Goal: Book appointment/travel/reservation

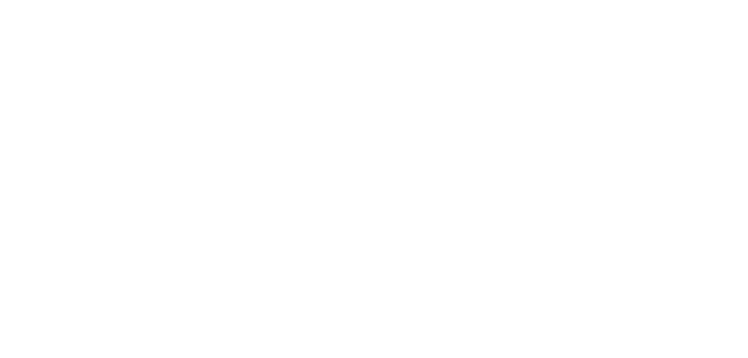
select select
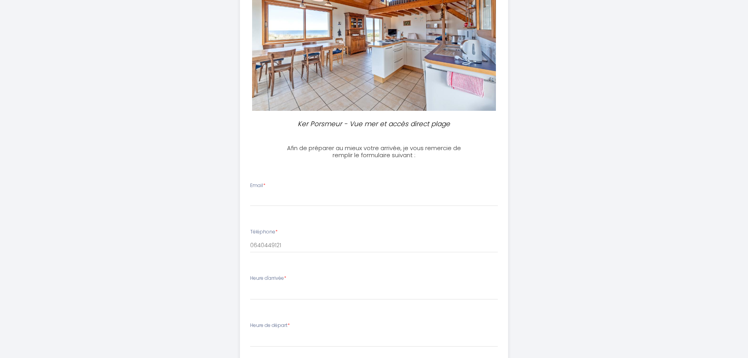
scroll to position [118, 0]
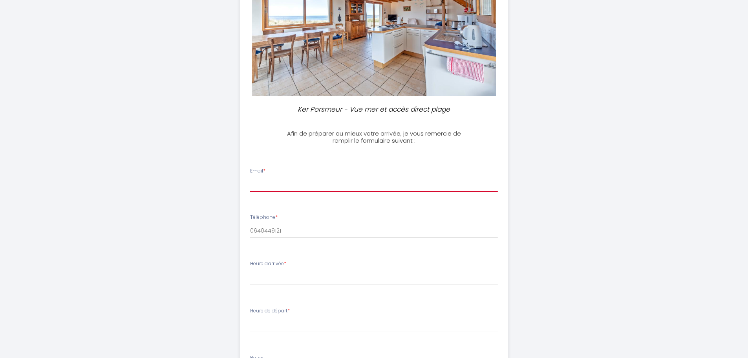
click at [325, 183] on input "Email *" at bounding box center [374, 184] width 248 height 14
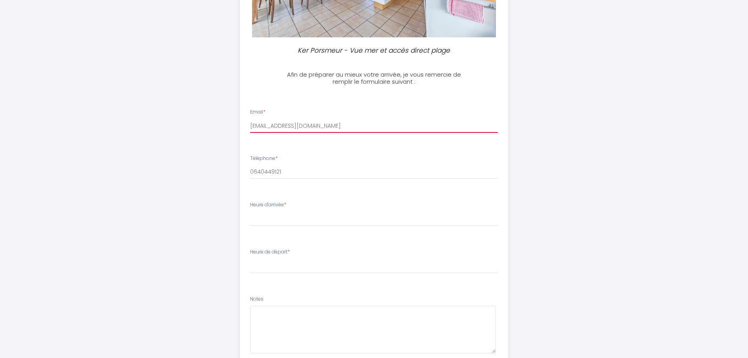
scroll to position [196, 0]
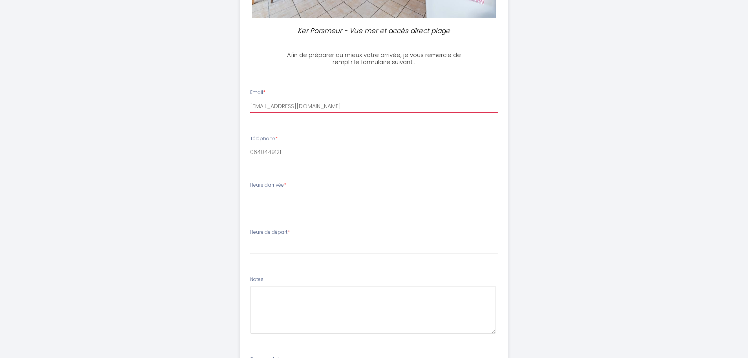
type input "[EMAIL_ADDRESS][DOMAIN_NAME]"
click at [307, 200] on select "16:00 16:30 17:00 17:30 18:00" at bounding box center [374, 199] width 248 height 15
select select "16:00"
click at [250, 192] on select "16:00 16:30 17:00 17:30 18:00" at bounding box center [374, 199] width 248 height 15
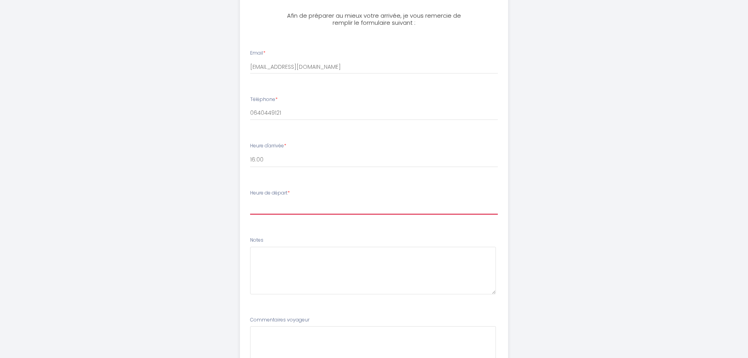
click at [296, 203] on select "00:00 00:30 01:00 01:30 02:00 02:30 03:00 03:30 04:00 04:30 05:00 05:30 06:00 0…" at bounding box center [374, 206] width 248 height 15
select select "10:00"
click at [250, 199] on select "00:00 00:30 01:00 01:30 02:00 02:30 03:00 03:30 04:00 04:30 05:00 05:30 06:00 0…" at bounding box center [374, 206] width 248 height 15
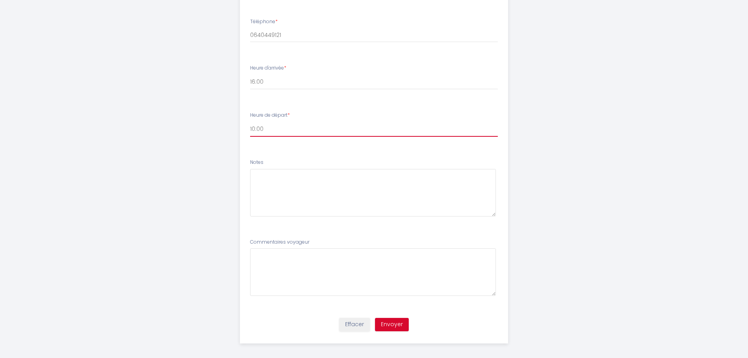
scroll to position [314, 0]
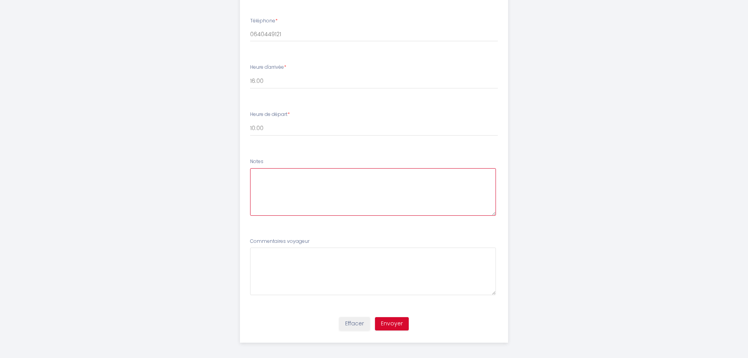
click at [312, 191] on textarea at bounding box center [373, 191] width 246 height 47
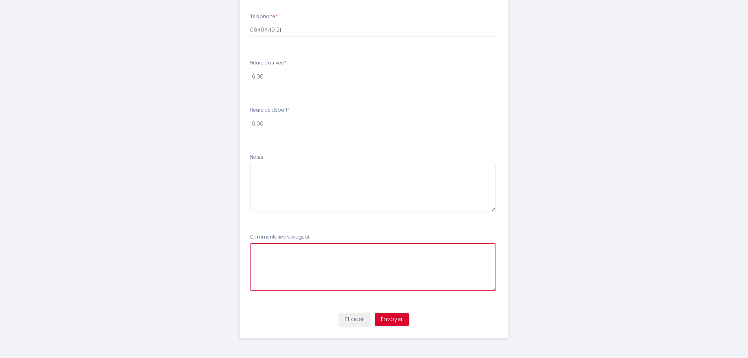
click at [317, 268] on voyageur5 at bounding box center [373, 266] width 246 height 47
click at [317, 179] on textarea at bounding box center [373, 187] width 246 height 47
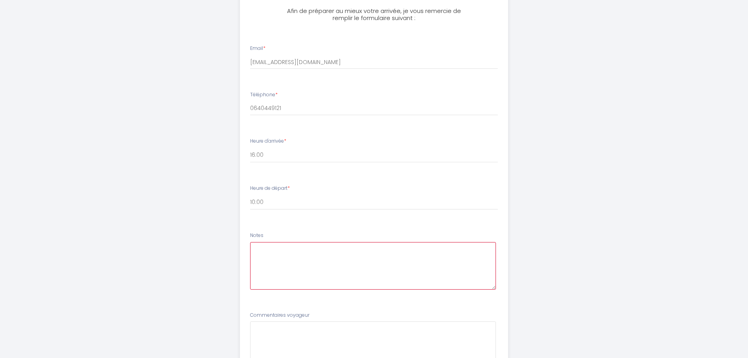
scroll to position [314, 0]
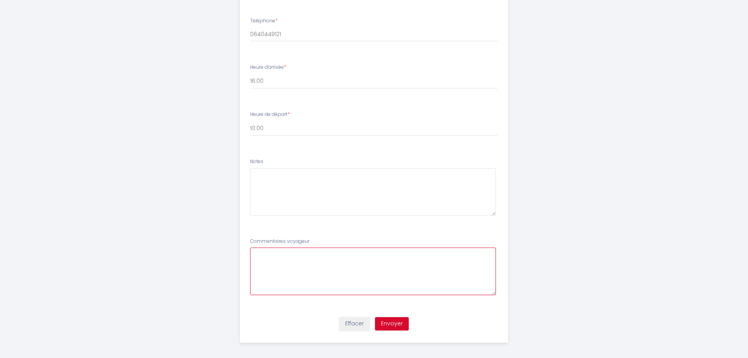
click at [321, 257] on voyageur5 at bounding box center [373, 270] width 246 height 47
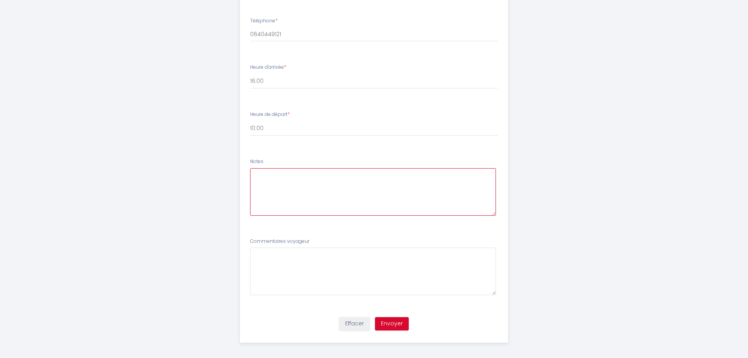
click at [315, 183] on textarea at bounding box center [373, 191] width 246 height 47
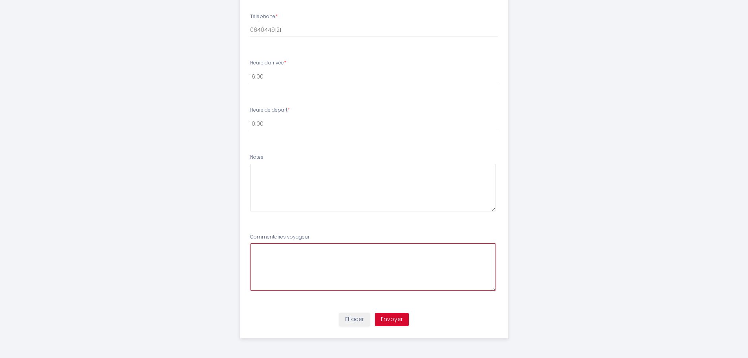
click at [286, 254] on voyageur5 at bounding box center [373, 266] width 246 height 47
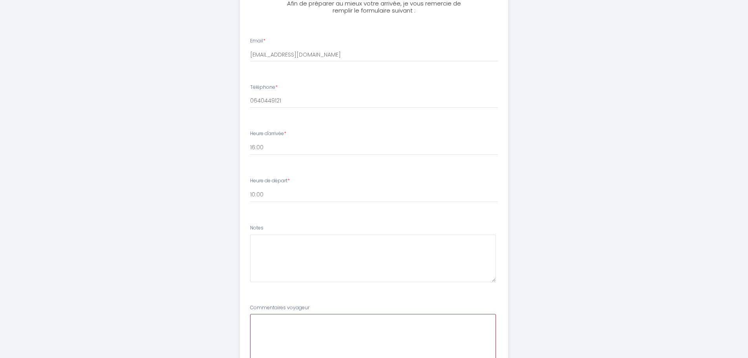
scroll to position [161, 0]
